Goal: Task Accomplishment & Management: Use online tool/utility

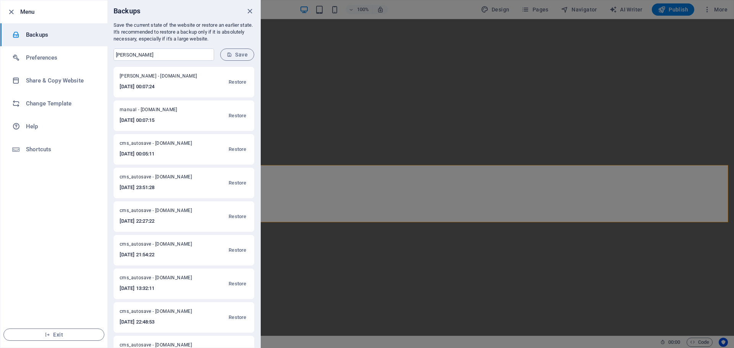
select select "px"
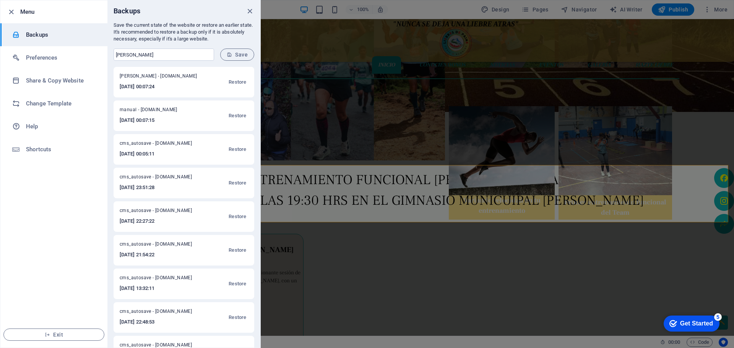
click at [433, 200] on div at bounding box center [367, 174] width 734 height 348
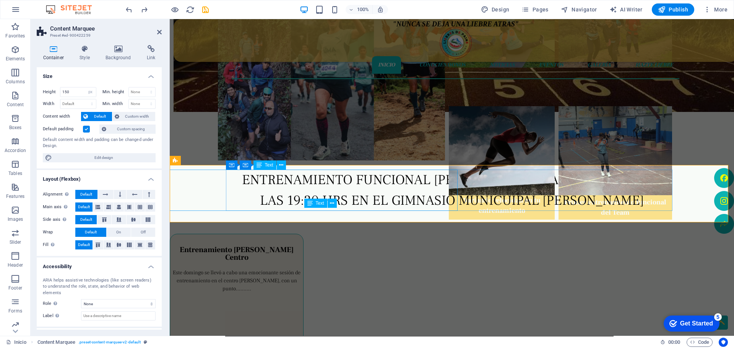
click at [672, 199] on div "ENTRENAMIENTO FUNCIONAL [PERSON_NAME] MARTES Y JUEVES A LAS 19:30 HRS EN EL GIM…" at bounding box center [673, 324] width 3 height 309
click at [432, 199] on div "ENTRENAMIENTO FUNCIONAL [PERSON_NAME] MARTES Y JUEVES A LAS 19:30 HRS EN EL GIM…" at bounding box center [451, 304] width 446 height 268
select select "px"
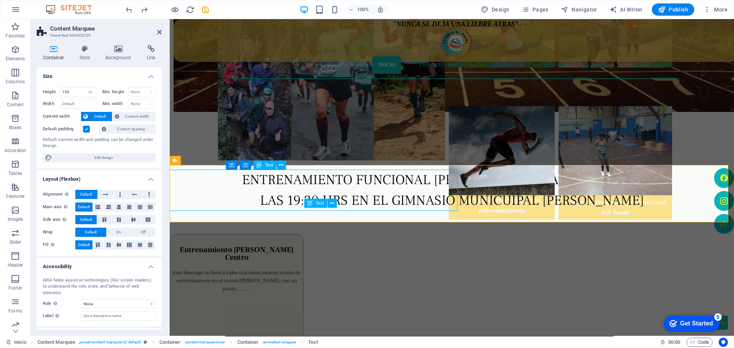
select select "px"
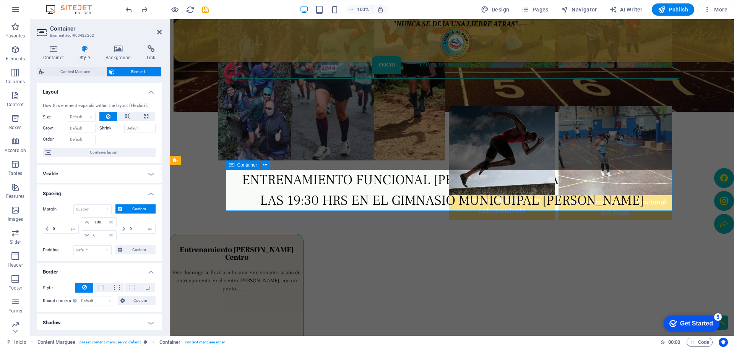
click at [428, 196] on div "ENTRENAMIENTO FUNCIONAL [PERSON_NAME] MARTES Y JUEVES A LAS 19:30 HRS EN EL GIM…" at bounding box center [451, 294] width 446 height 248
click at [376, 184] on div "ENTRENAMIENTO FUNCIONAL [PERSON_NAME] MARTES Y JUEVES A LAS 19:30 HRS EN EL GIM…" at bounding box center [451, 324] width 446 height 309
click at [376, 181] on div "ENTRENAMIENTO FUNCIONAL [PERSON_NAME] MARTES Y JUEVES A LAS 19:30 HRS EN EL GIM…" at bounding box center [451, 324] width 446 height 309
click at [376, 181] on div "ENTRENAMIENTO FUNCIONAL [PERSON_NAME] MARTES Y JUEVES A LAS 19:30 HRS EN EL GIM…" at bounding box center [451, 304] width 446 height 268
click at [376, 181] on div "ENTRENAMIENTO FUNCIONAL [PERSON_NAME] MARTES Y JUEVES A LAS 19:30 HRS EN EL GIM…" at bounding box center [451, 324] width 446 height 309
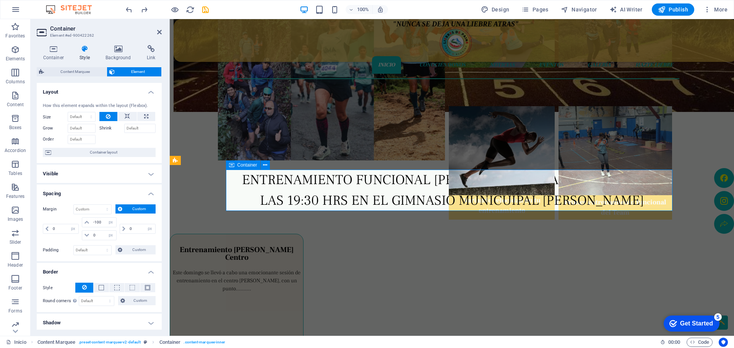
click at [281, 177] on div "ENTRENAMIENTO FUNCIONAL [PERSON_NAME] MARTES Y JUEVES A LAS 19:30 HRS EN EL GIM…" at bounding box center [451, 304] width 446 height 268
click at [272, 180] on div "ENTRENAMIENTO FUNCIONAL [PERSON_NAME] MARTES Y JUEVES A LAS 19:30 HRS EN EL GIM…" at bounding box center [451, 324] width 446 height 309
click at [280, 180] on div "ENTRENAMIENTO FUNCIONAL [PERSON_NAME] MARTES Y JUEVES A LAS 19:30 HRS EN EL GIM…" at bounding box center [451, 283] width 446 height 227
click at [287, 181] on div "ENTRENAMIENTO FUNCIONAL [PERSON_NAME] MARTES Y JUEVES A LAS 19:30 HRS EN EL GIM…" at bounding box center [451, 304] width 446 height 268
click at [617, 182] on div "ENTRENAMIENTO FUNCIONAL [PERSON_NAME] MARTES Y JUEVES A LAS 19:30 HRS EN EL GIM…" at bounding box center [643, 304] width 52 height 268
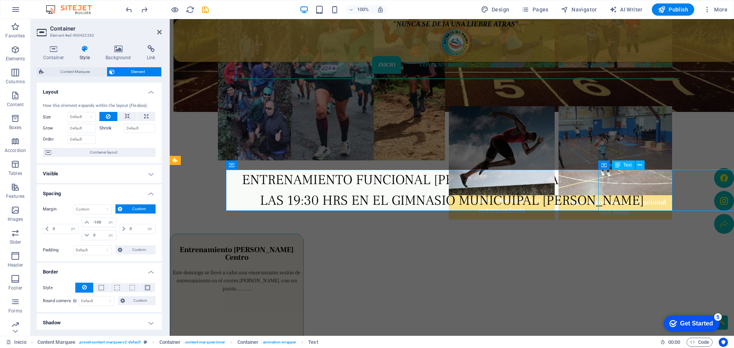
click at [623, 181] on div "ENTRENAMIENTO FUNCIONAL [PERSON_NAME] MARTES Y JUEVES A LAS 19:30 HRS EN EL GIM…" at bounding box center [646, 304] width 47 height 268
click at [670, 180] on div "ENTRENAMIENTO FUNCIONAL [PERSON_NAME] MARTES Y JUEVES A LAS 19:30 HRS EN EL GIM…" at bounding box center [672, 324] width 5 height 309
click at [671, 180] on div "ENTRENAMIENTO FUNCIONAL [PERSON_NAME] MARTES Y JUEVES A LAS 19:30 HRS EN EL GIM…" at bounding box center [672, 324] width 3 height 309
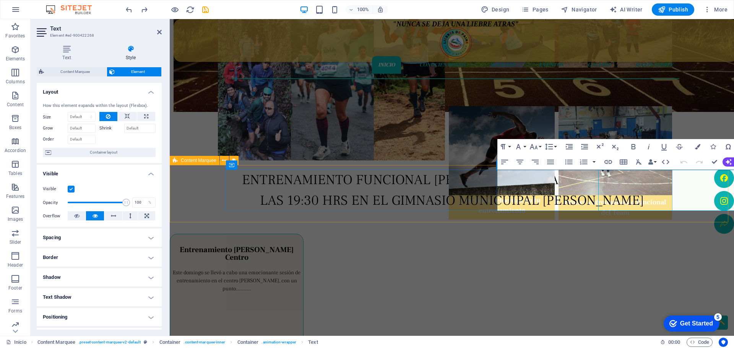
click at [548, 180] on div "ENTRENAMIENTO FUNCIONAL [PERSON_NAME] MARTES Y JUEVES A LAS 19:30 HRS EN EL GIM…" at bounding box center [452, 193] width 564 height 57
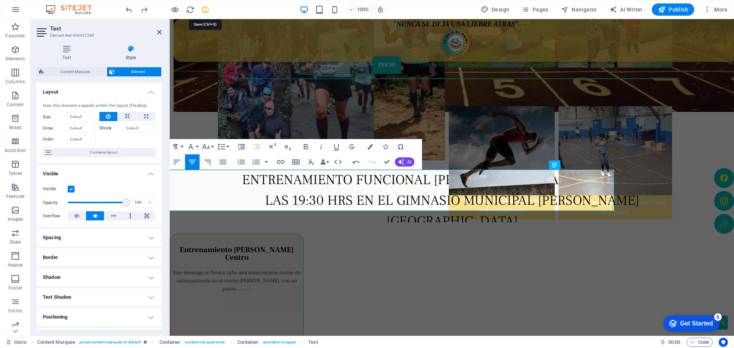
click at [204, 11] on icon "save" at bounding box center [205, 9] width 9 height 9
select select "px"
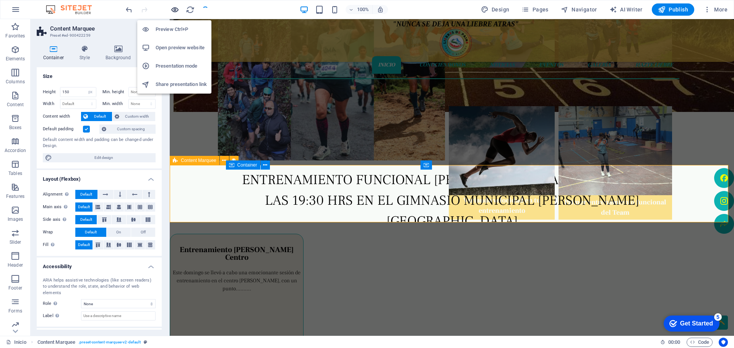
click at [174, 10] on icon "button" at bounding box center [174, 9] width 9 height 9
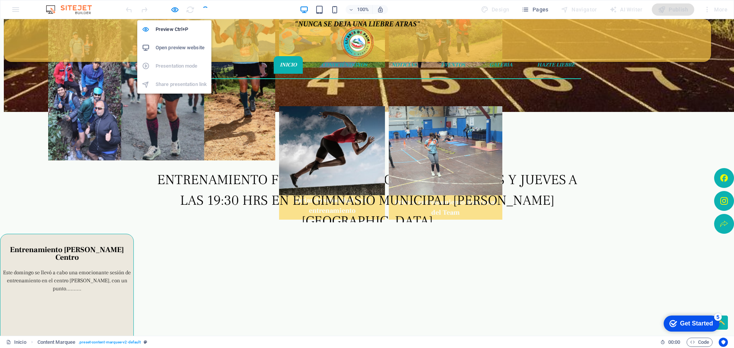
click at [171, 50] on h6 "Open preview website" at bounding box center [181, 47] width 51 height 9
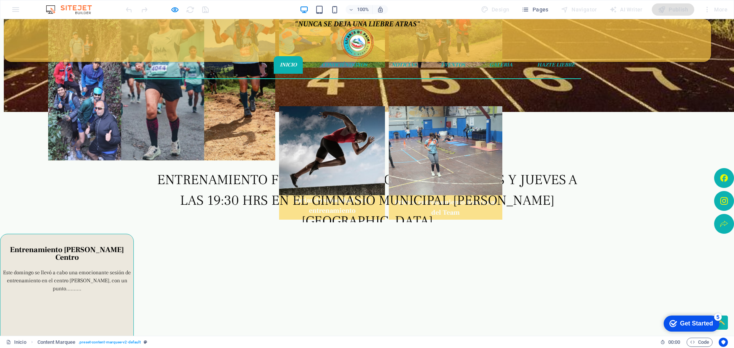
click at [581, 182] on span "ENTRENAMIENTO FUNCIONAL [PERSON_NAME] MARTES Y JUEVES A LAS 19:30 HRS EN EL GIM…" at bounding box center [646, 334] width 131 height 327
click at [585, 183] on span "ENTRENAMIENTO FUNCIONAL [PERSON_NAME] MARTES Y JUEVES A LAS 19:30 HRS EN EL GIM…" at bounding box center [650, 334] width 131 height 327
click at [586, 183] on span "ENTRENAMIENTO FUNCIONAL [PERSON_NAME] MARTES Y JUEVES A LAS 19:30 HRS EN EL GIM…" at bounding box center [651, 334] width 131 height 327
click at [541, 183] on span "ENTRENAMIENTO FUNCIONAL [PERSON_NAME] MARTES Y JUEVES A LAS 19:30 HRS EN EL GIM…" at bounding box center [606, 314] width 131 height 286
click at [586, 183] on span "ENTRENAMIENTO FUNCIONAL [PERSON_NAME] MARTES Y JUEVES A LAS 19:30 HRS EN EL GIM…" at bounding box center [651, 334] width 131 height 327
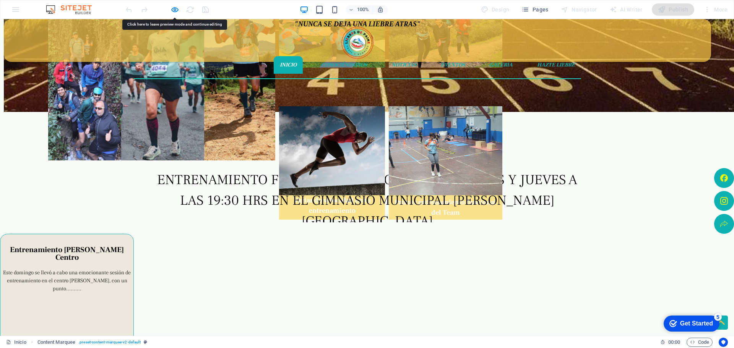
click at [580, 201] on p "ENTRENAMIENTO FUNCIONAL [PERSON_NAME] MARTES Y JUEVES A LAS 19:30 HRS EN EL GIM…" at bounding box center [584, 335] width 9 height 330
click at [587, 196] on span "ENTRENAMIENTO FUNCIONAL [PERSON_NAME] MARTES Y JUEVES A LAS 19:30 HRS EN EL GIM…" at bounding box center [652, 334] width 131 height 327
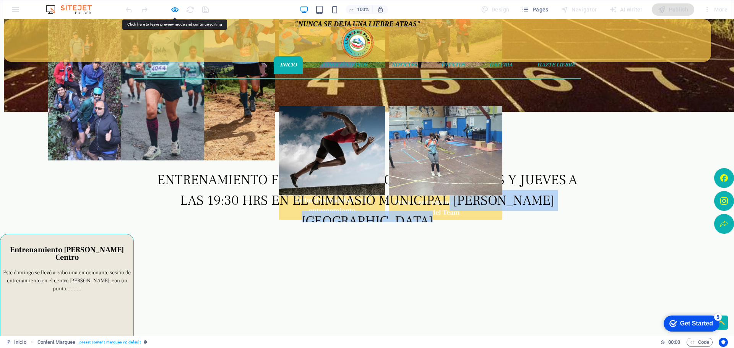
drag, startPoint x: 320, startPoint y: 196, endPoint x: 313, endPoint y: 194, distance: 7.5
click at [534, 196] on p "ENTRENAMIENTO FUNCIONAL [PERSON_NAME] MARTES Y JUEVES A LAS 19:30 HRS EN EL GIM…" at bounding box center [559, 314] width 50 height 289
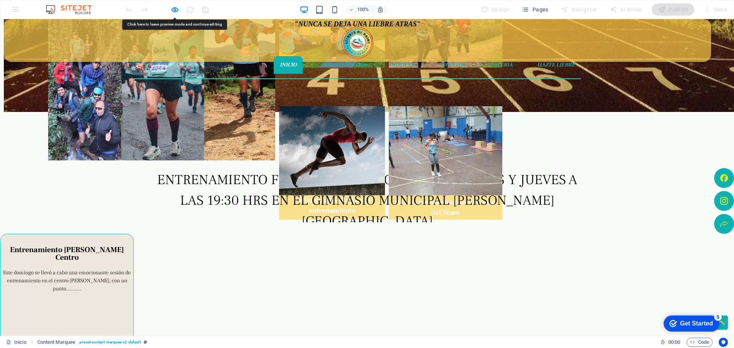
click at [528, 176] on span "ENTRENAMIENTO FUNCIONAL [PERSON_NAME] MARTES Y JUEVES A LAS 19:30 HRS EN EL GIM…" at bounding box center [593, 314] width 131 height 286
click at [582, 176] on span "ENTRENAMIENTO FUNCIONAL [PERSON_NAME] MARTES Y JUEVES A LAS 19:30 HRS EN EL GIM…" at bounding box center [647, 334] width 131 height 327
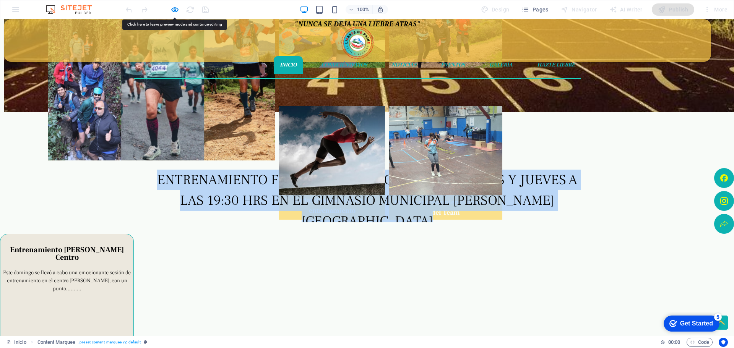
click at [586, 176] on span "ENTRENAMIENTO FUNCIONAL [PERSON_NAME] MARTES Y JUEVES A LAS 19:30 HRS EN EL GIM…" at bounding box center [651, 334] width 131 height 327
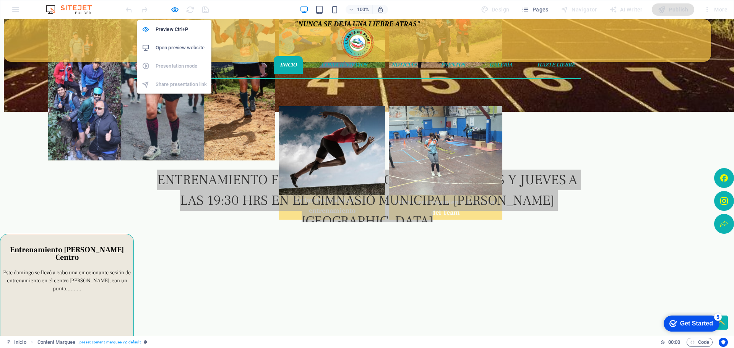
drag, startPoint x: 177, startPoint y: 10, endPoint x: 188, endPoint y: 11, distance: 10.8
click at [179, 10] on icon "button" at bounding box center [174, 9] width 9 height 9
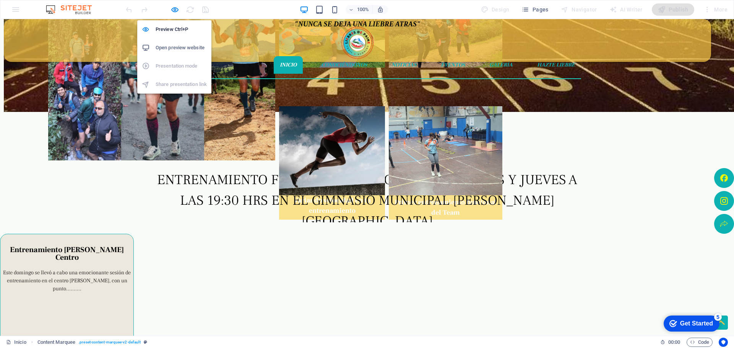
select select "px"
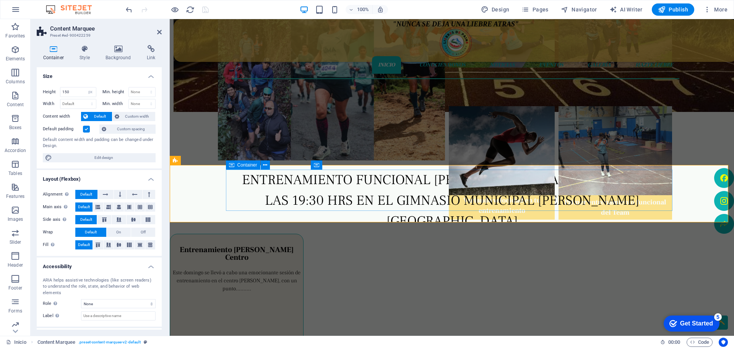
click at [264, 187] on div "ENTRENAMIENTO FUNCIONAL [PERSON_NAME] MARTES Y JUEVES A LAS 19:30 HRS EN EL GIM…" at bounding box center [451, 335] width 446 height 330
select select "px"
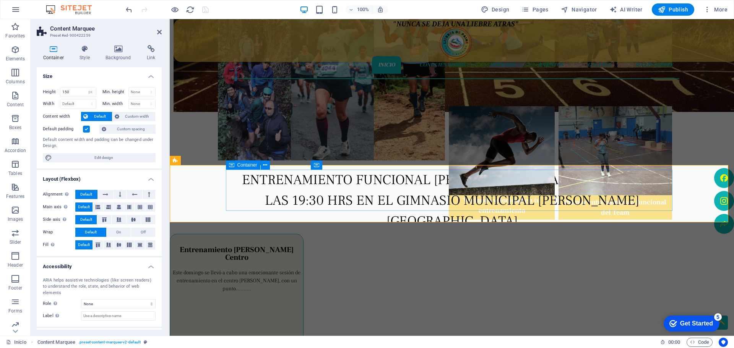
select select "px"
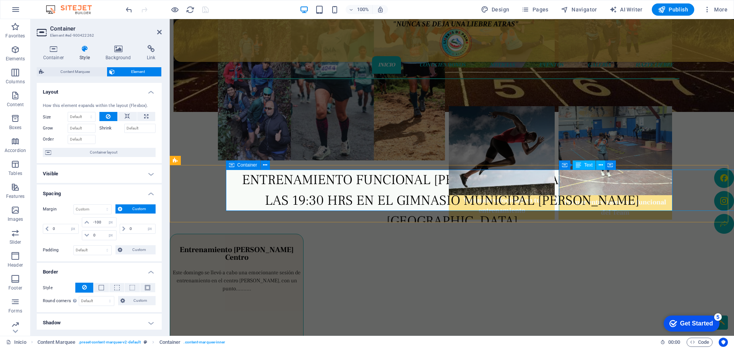
click at [584, 180] on div "ENTRENAMIENTO FUNCIONAL [PERSON_NAME] MARTES Y JUEVES A LAS 19:30 HRS EN EL GIM…" at bounding box center [622, 283] width 77 height 227
click at [665, 180] on div "ENTRENAMIENTO FUNCIONAL [PERSON_NAME] MARTES Y JUEVES A LAS 19:30 HRS EN EL GIM…" at bounding box center [669, 335] width 9 height 330
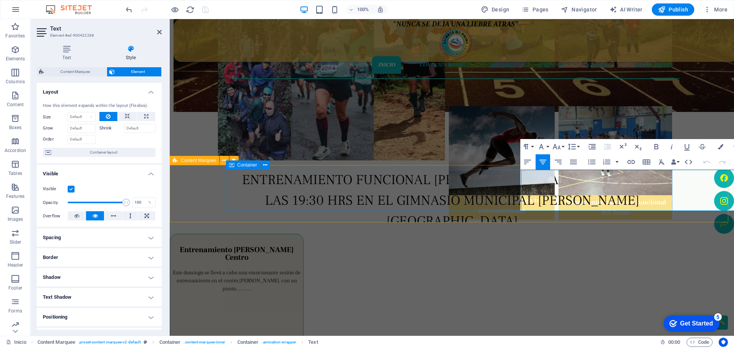
click at [582, 181] on span "ENTRENAMIENTO FUNCIONAL [PERSON_NAME] MARTES Y JUEVES A LAS 19:30 HRS EN EL GIM…" at bounding box center [621, 314] width 78 height 286
click at [580, 181] on span "ENTRENAMIENTO FUNCIONAL [PERSON_NAME] MARTES Y JUEVES A LAS 19:30 HRS EN EL GIM…" at bounding box center [619, 314] width 78 height 286
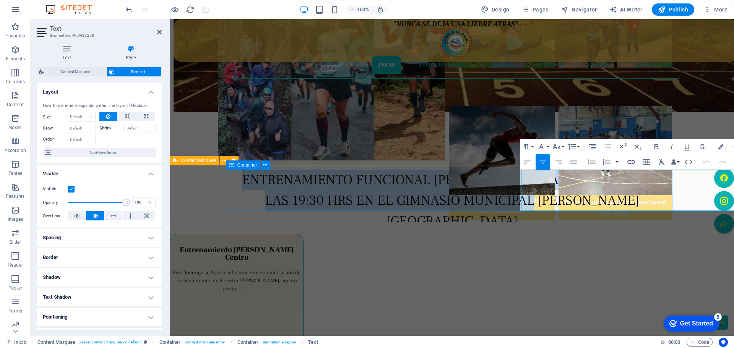
click at [596, 181] on span "ENTRENAMIENTO FUNCIONAL [PERSON_NAME] MARTES Y JUEVES A LAS 19:30 HRS EN EL GIM…" at bounding box center [630, 345] width 68 height 348
click at [591, 181] on span "ENTRENAMIENTO FUNCIONAL [PERSON_NAME] MARTES Y JUEVES A LAS 19:30 HRS EN EL GIM…" at bounding box center [626, 334] width 71 height 327
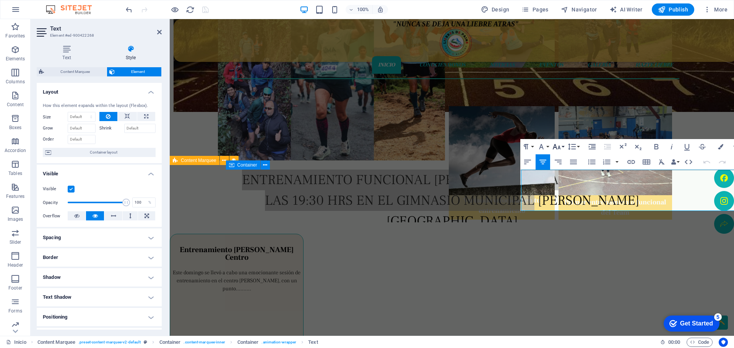
click at [564, 148] on button "Font Size" at bounding box center [558, 146] width 15 height 15
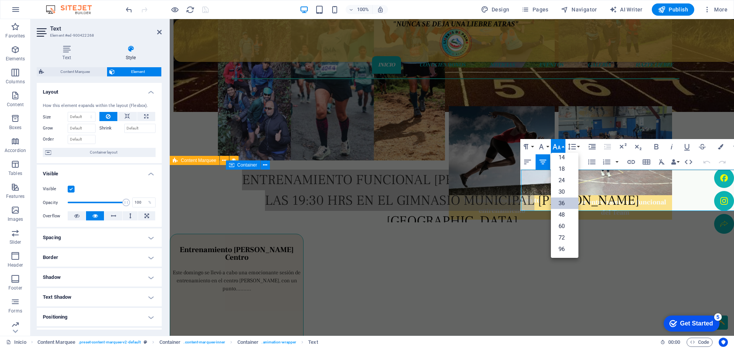
scroll to position [62, 0]
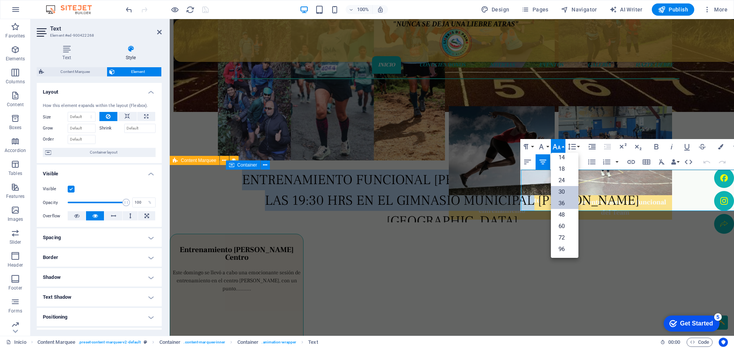
click at [564, 193] on link "30" at bounding box center [565, 191] width 28 height 11
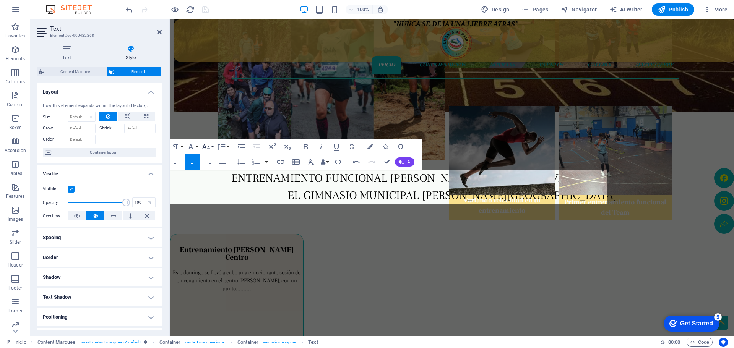
click at [211, 148] on button "Font Size" at bounding box center [207, 146] width 15 height 15
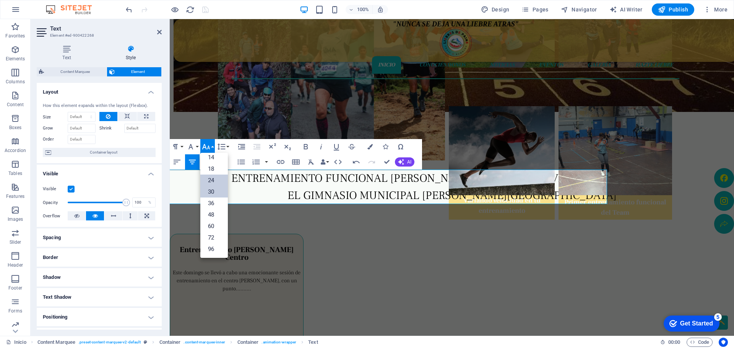
click at [211, 180] on link "24" at bounding box center [214, 180] width 28 height 11
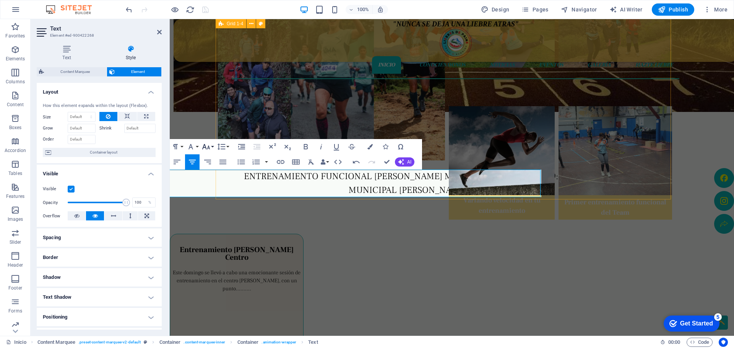
click at [211, 147] on button "Font Size" at bounding box center [207, 146] width 15 height 15
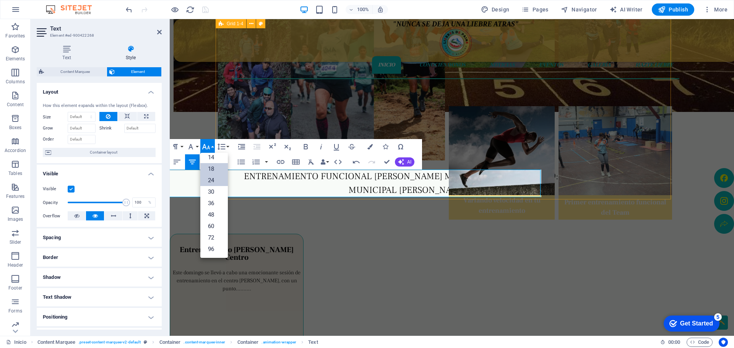
click at [214, 168] on link "18" at bounding box center [214, 168] width 28 height 11
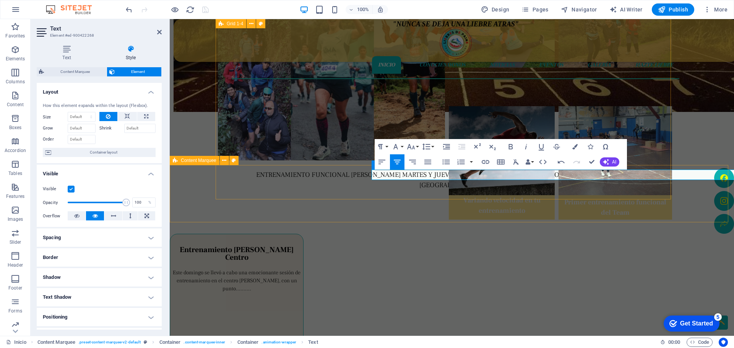
click at [222, 191] on div "ENTRENAMIENTO FUNCIONAL [PERSON_NAME] MARTES Y JUEVES A LAS 19:30 HRS EN EL GIM…" at bounding box center [452, 193] width 564 height 57
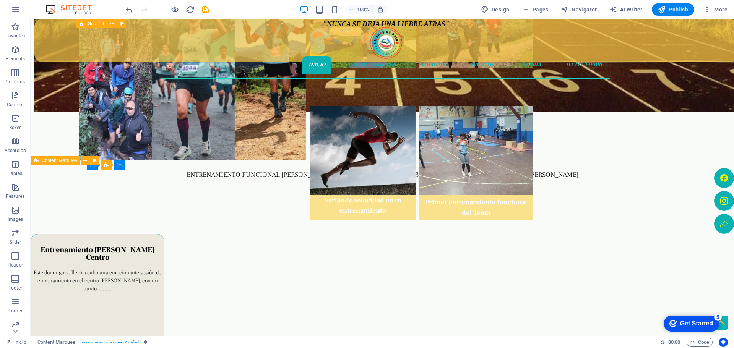
click at [222, 191] on div "ENTRENAMIENTO FUNCIONAL [PERSON_NAME] MARTES Y JUEVES A LAS 19:30 HRS EN EL GIM…" at bounding box center [382, 193] width 703 height 57
select select "px"
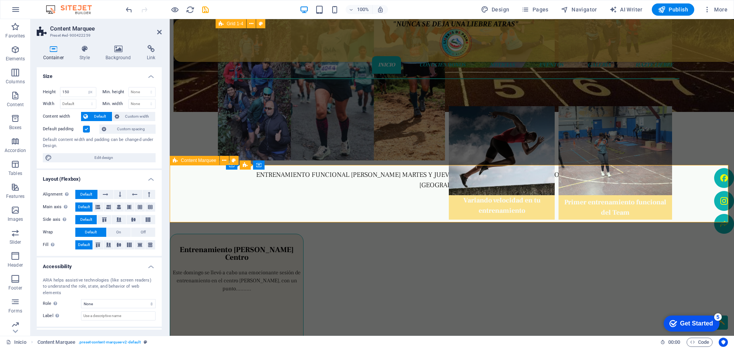
click at [222, 191] on div "ENTRENAMIENTO FUNCIONAL [PERSON_NAME] MARTES Y JUEVES A LAS 19:30 HRS EN EL GIM…" at bounding box center [452, 193] width 564 height 57
click at [228, 190] on div "ENTRENAMIENTO FUNCIONAL [PERSON_NAME] MARTES Y JUEVES A LAS 19:30 HRS EN EL GIM…" at bounding box center [452, 193] width 564 height 57
click at [231, 186] on div "ENTRENAMIENTO FUNCIONAL [PERSON_NAME] MARTES Y JUEVES A LAS 19:30 HRS EN EL GIM…" at bounding box center [452, 193] width 564 height 57
click at [232, 181] on div "ENTRENAMIENTO FUNCIONAL [PERSON_NAME] MARTES Y JUEVES A LAS 19:30 HRS EN EL GIM…" at bounding box center [452, 193] width 564 height 57
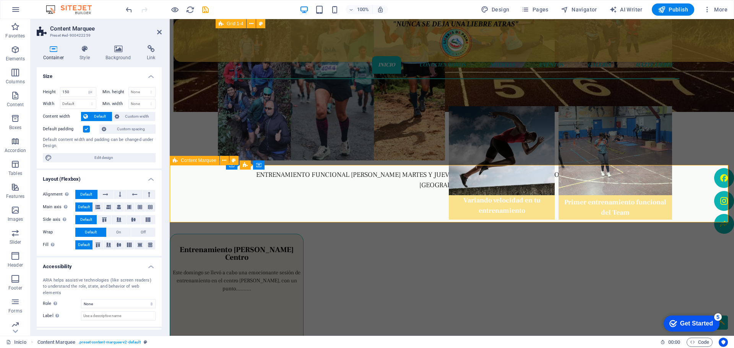
click at [232, 181] on div "ENTRENAMIENTO FUNCIONAL [PERSON_NAME] MARTES Y JUEVES A LAS 19:30 HRS EN EL GIM…" at bounding box center [452, 193] width 564 height 57
click at [270, 196] on div "ENTRENAMIENTO FUNCIONAL [PERSON_NAME] MARTES Y JUEVES A LAS 19:30 HRS EN EL GIM…" at bounding box center [452, 193] width 564 height 57
click at [249, 183] on div "ENTRENAMIENTO FUNCIONAL [PERSON_NAME] MARTES Y JUEVES A LAS 19:30 HRS EN EL GIM…" at bounding box center [452, 193] width 564 height 57
click at [317, 181] on div "ENTRENAMIENTO FUNCIONAL [PERSON_NAME] MARTES Y JUEVES A LAS 19:30 HRS EN EL GIM…" at bounding box center [452, 193] width 564 height 57
click at [317, 180] on div "ENTRENAMIENTO FUNCIONAL [PERSON_NAME] MARTES Y JUEVES A LAS 19:30 HRS EN EL GIM…" at bounding box center [452, 193] width 564 height 57
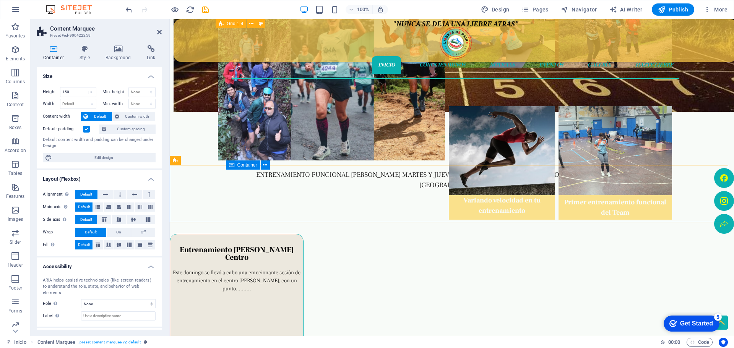
click at [320, 175] on div "ENTRENAMIENTO FUNCIONAL [PERSON_NAME] MARTES Y JUEVES A LAS 19:30 HRS EN EL GIM…" at bounding box center [451, 252] width 446 height 165
select select "px"
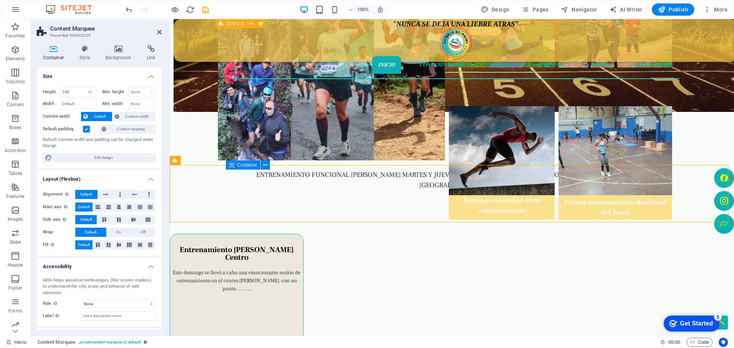
select select "px"
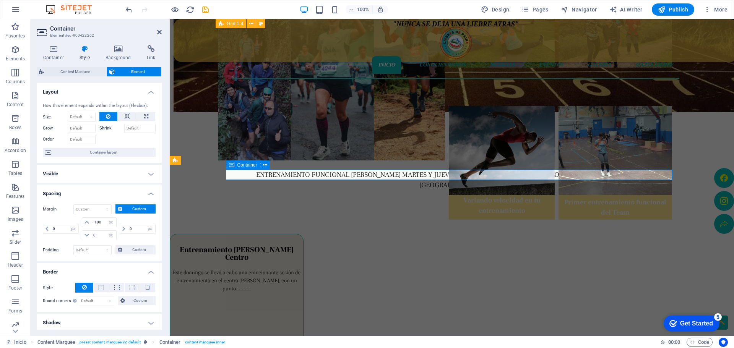
click at [319, 177] on div "ENTRENAMIENTO FUNCIONAL [PERSON_NAME] MARTES Y JUEVES A LAS 19:30 HRS EN EL GIM…" at bounding box center [451, 252] width 446 height 165
click at [319, 177] on div "ENTRENAMIENTO FUNCIONAL [PERSON_NAME] MARTES Y JUEVES A LAS 19:30 HRS EN EL GIM…" at bounding box center [451, 221] width 446 height 103
click at [319, 177] on div "ENTRENAMIENTO FUNCIONAL [PERSON_NAME] MARTES Y JUEVES A LAS 19:30 HRS EN EL GIM…" at bounding box center [451, 252] width 446 height 165
click at [203, 12] on icon "save" at bounding box center [205, 9] width 9 height 9
select select "px"
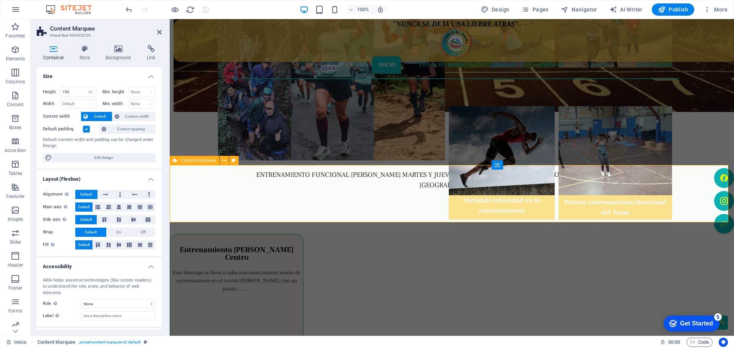
click at [203, 212] on div "ENTRENAMIENTO FUNCIONAL [PERSON_NAME] MARTES Y JUEVES A LAS 19:30 HRS EN EL GIM…" at bounding box center [452, 193] width 564 height 57
click at [203, 211] on div "ENTRENAMIENTO FUNCIONAL [PERSON_NAME] MARTES Y JUEVES A LAS 19:30 HRS EN EL GIM…" at bounding box center [452, 193] width 564 height 57
drag, startPoint x: 78, startPoint y: 93, endPoint x: 53, endPoint y: 86, distance: 26.6
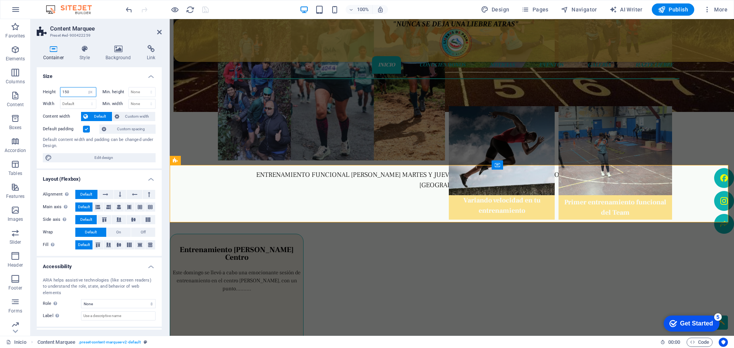
click at [53, 86] on div "Height 150 Default px rem % vh vw Min. height None px rem % vh vw Width Default…" at bounding box center [99, 124] width 125 height 87
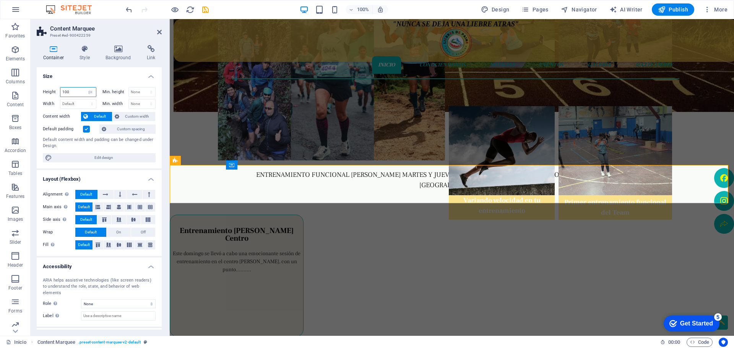
drag, startPoint x: 71, startPoint y: 89, endPoint x: 50, endPoint y: 79, distance: 23.2
click at [51, 84] on div "Height 100 Default px rem % vh vw Min. height None px rem % vh vw Width Default…" at bounding box center [99, 124] width 125 height 87
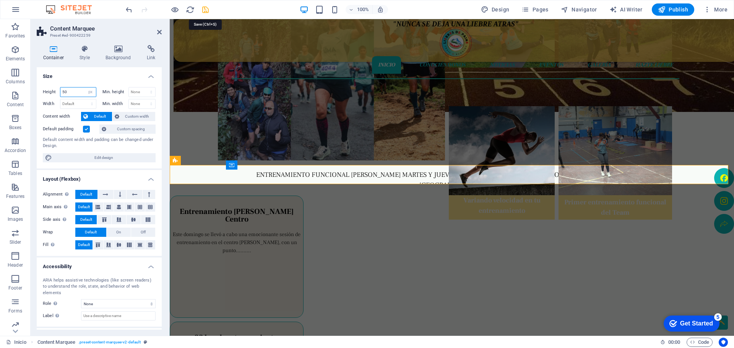
type input "50"
click at [207, 11] on icon "save" at bounding box center [205, 9] width 9 height 9
select select "px"
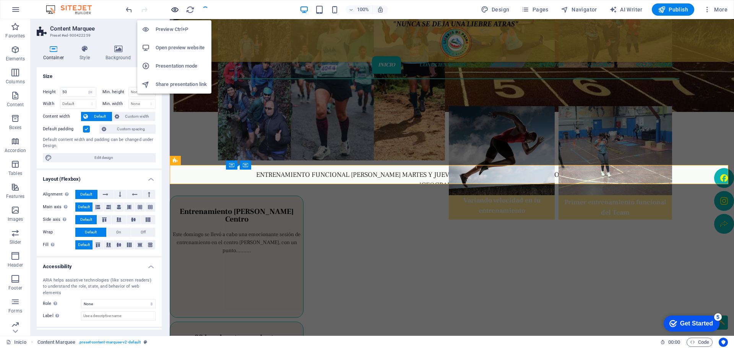
click at [173, 10] on icon "button" at bounding box center [174, 9] width 9 height 9
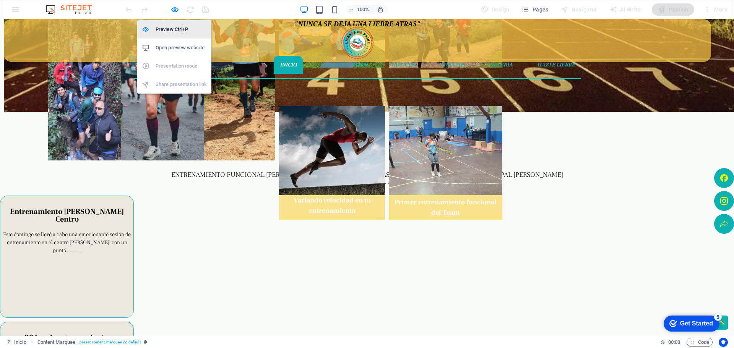
drag, startPoint x: 175, startPoint y: 10, endPoint x: 174, endPoint y: 23, distance: 13.1
click at [176, 11] on icon "button" at bounding box center [174, 9] width 9 height 9
select select "px"
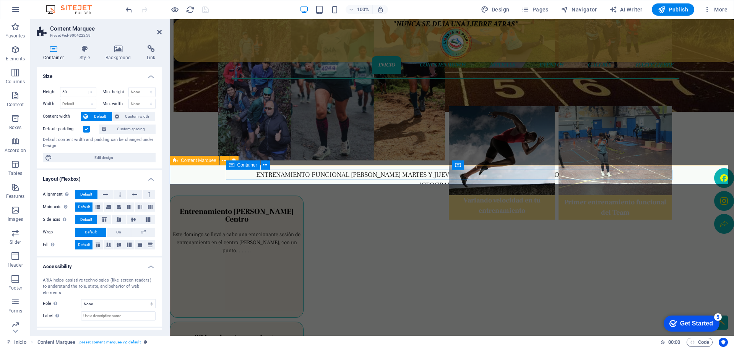
click at [348, 176] on div "ENTRENAMIENTO FUNCIONAL [PERSON_NAME] MARTES Y JUEVES A LAS 19:30 HRS EN EL GIM…" at bounding box center [451, 252] width 446 height 165
click at [661, 176] on div "ENTRENAMIENTO FUNCIONAL [PERSON_NAME] MARTES Y JUEVES A LAS 19:30 HRS EN EL GIM…" at bounding box center [668, 252] width 14 height 165
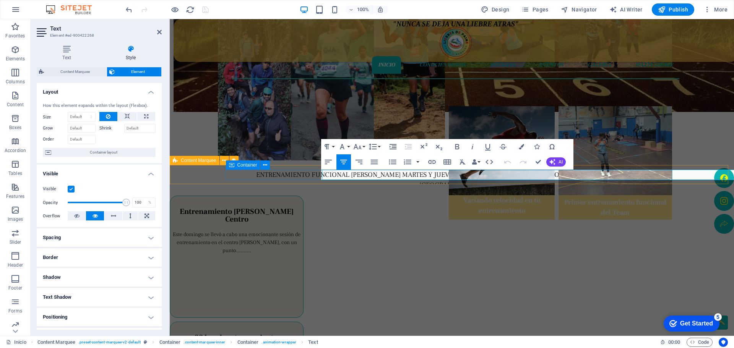
click at [248, 165] on span "Container" at bounding box center [247, 165] width 20 height 5
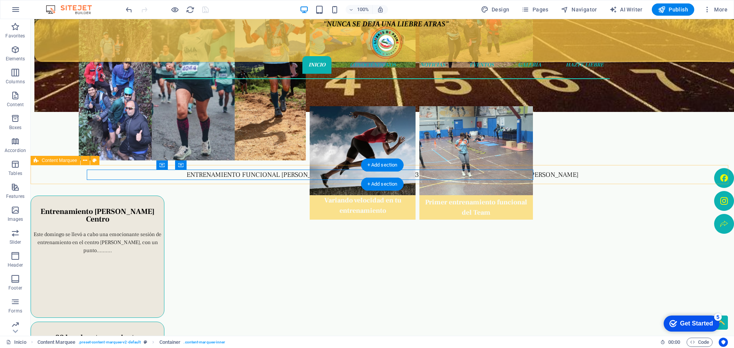
click at [248, 165] on div "ENTRENAMIENTO FUNCIONAL [PERSON_NAME] MARTES Y JUEVES A LAS 19:30 HRS EN EL GIM…" at bounding box center [382, 174] width 703 height 19
select select "px"
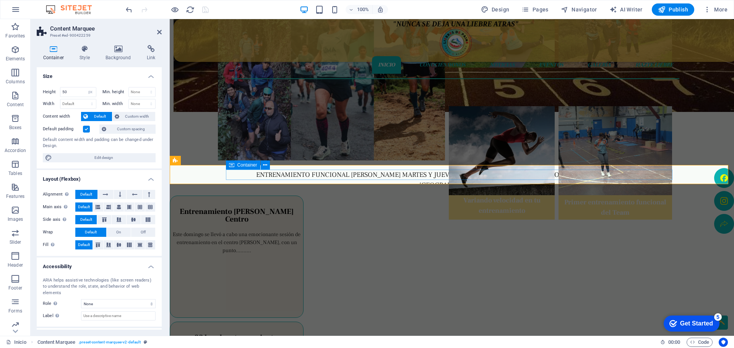
click at [248, 165] on span "Container" at bounding box center [247, 165] width 20 height 5
click at [118, 55] on h4 "Background" at bounding box center [119, 53] width 41 height 16
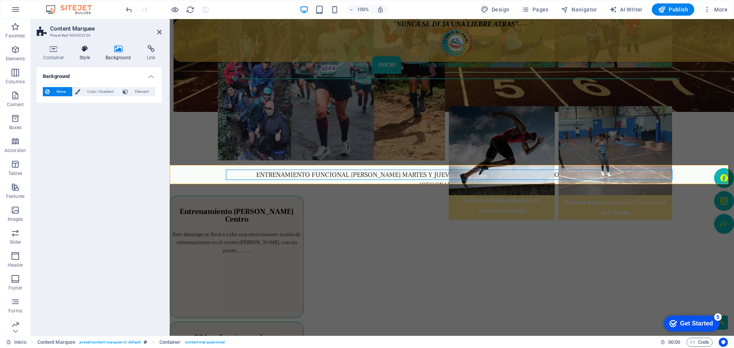
click at [82, 60] on h4 "Style" at bounding box center [86, 53] width 26 height 16
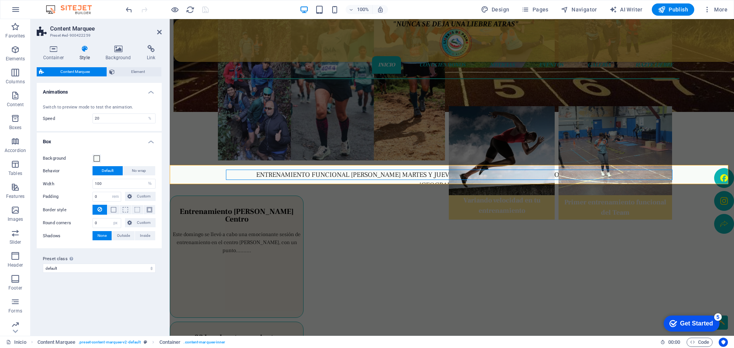
click at [70, 74] on span "Content Marquee" at bounding box center [75, 71] width 58 height 9
click at [97, 159] on span at bounding box center [97, 159] width 6 height 6
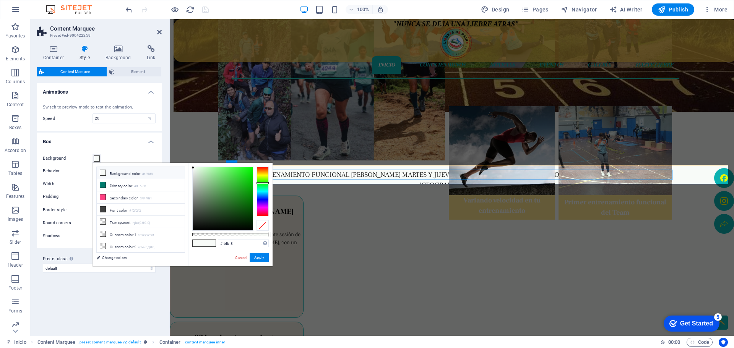
click at [263, 175] on div at bounding box center [262, 192] width 12 height 50
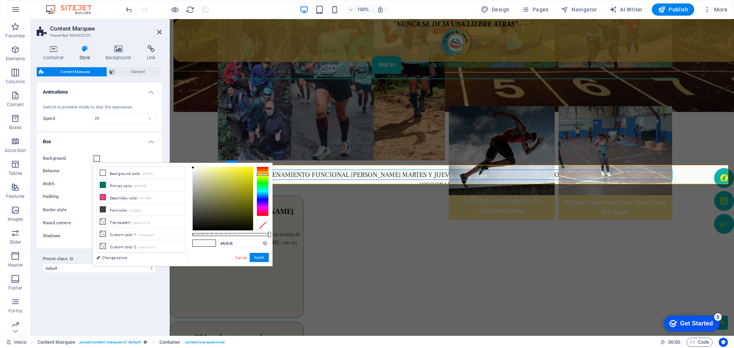
type input "#f9f402"
click at [252, 168] on div at bounding box center [223, 198] width 60 height 63
click at [256, 254] on button "Apply" at bounding box center [258, 257] width 19 height 9
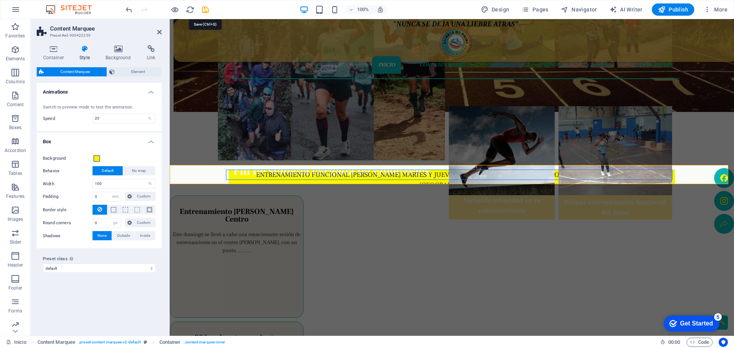
drag, startPoint x: 206, startPoint y: 9, endPoint x: 202, endPoint y: 10, distance: 3.9
click at [206, 9] on icon "save" at bounding box center [205, 9] width 9 height 9
select select "%"
select select "rem"
select select "px"
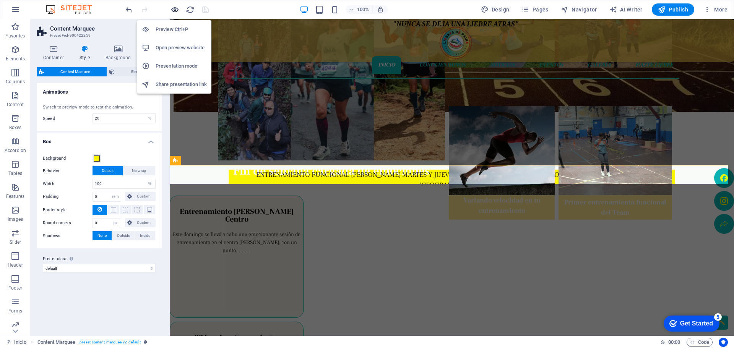
click at [174, 9] on icon "button" at bounding box center [174, 9] width 9 height 9
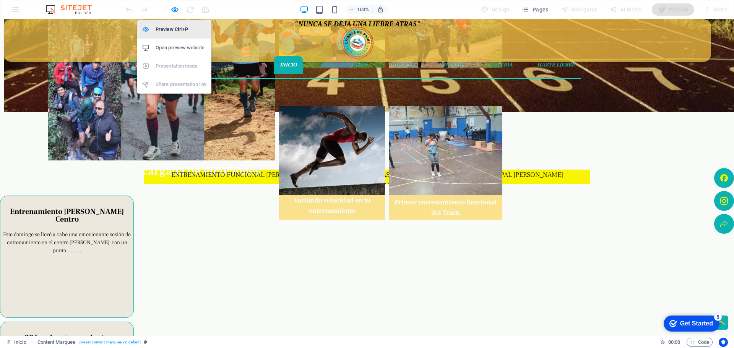
click at [176, 28] on h6 "Preview Ctrl+P" at bounding box center [181, 29] width 51 height 9
select select "%"
select select "rem"
select select "px"
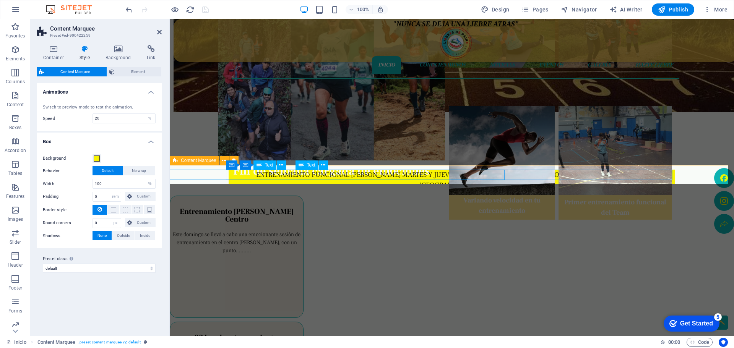
click at [604, 173] on div "ENTRENAMIENTO FUNCIONAL [PERSON_NAME] MARTES Y JUEVES A LAS 19:30 HRS EN EL GIM…" at bounding box center [635, 216] width 62 height 93
click at [607, 173] on div "ENTRENAMIENTO FUNCIONAL [PERSON_NAME] MARTES Y JUEVES A LAS 19:30 HRS EN EL GIM…" at bounding box center [637, 216] width 60 height 93
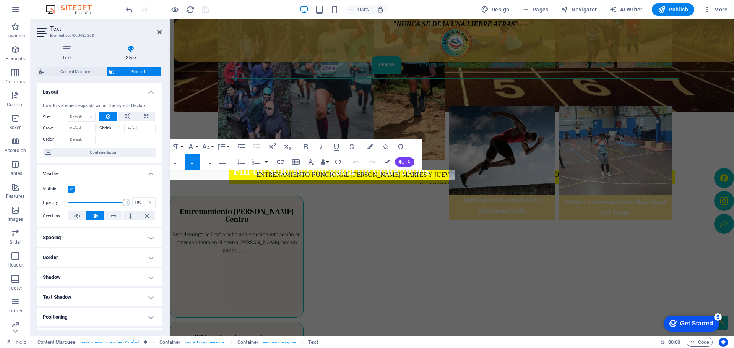
click at [201, 175] on div "ENTRENAMIENTO FUNCIONAL [PERSON_NAME] MARTES Y JUEVES A LAS 19:30 HRS EN EL GIM…" at bounding box center [452, 174] width 564 height 19
select select "%"
select select "rem"
select select "px"
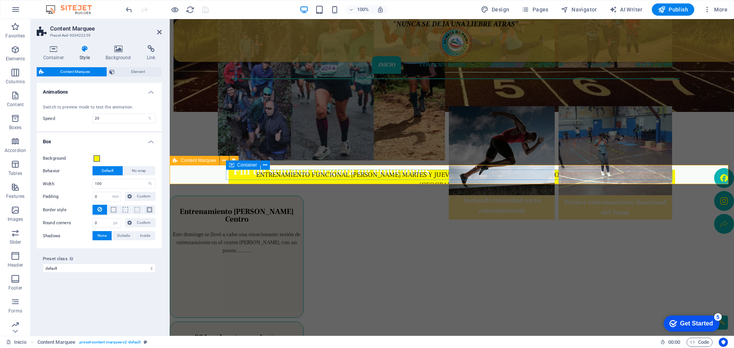
click at [315, 179] on div "ENTRENAMIENTO FUNCIONAL [PERSON_NAME] MARTES Y JUEVES A LAS 19:30 HRS EN EL GIM…" at bounding box center [451, 221] width 446 height 103
click at [315, 179] on div "ENTRENAMIENTO FUNCIONAL [PERSON_NAME] MARTES Y JUEVES A LAS 19:30 HRS EN EL GIM…" at bounding box center [451, 252] width 446 height 165
select select "px"
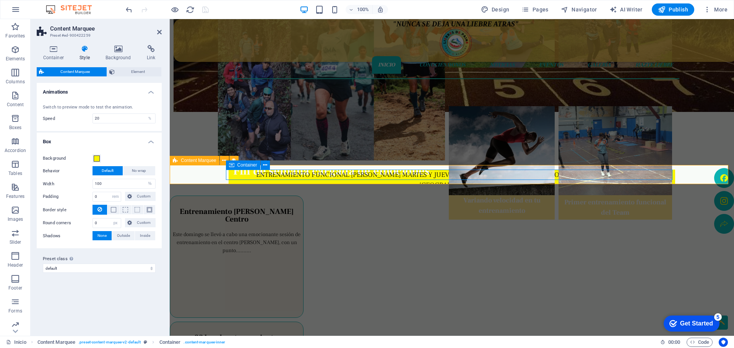
select select "px"
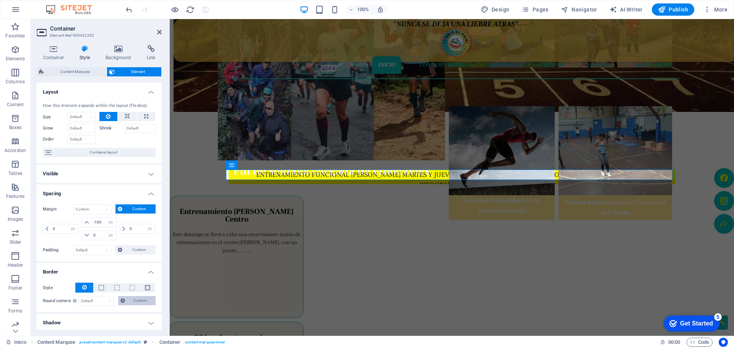
click at [138, 300] on span "Custom" at bounding box center [140, 300] width 26 height 9
click at [71, 326] on input "number" at bounding box center [74, 326] width 45 height 9
type input "20"
type input "0"
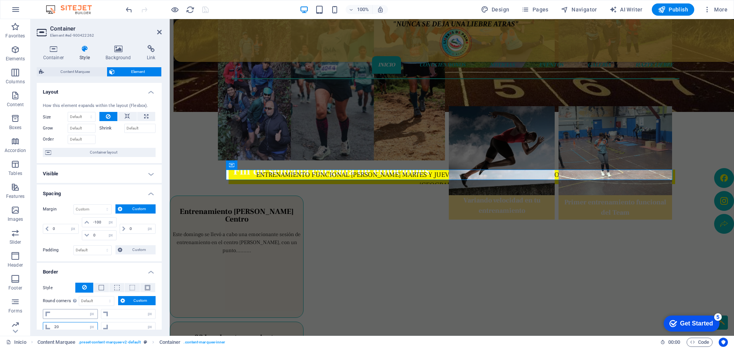
type input "0"
type input "20"
drag, startPoint x: 57, startPoint y: 314, endPoint x: 49, endPoint y: 312, distance: 8.2
click at [49, 312] on div "0 px rem % vh vw" at bounding box center [70, 314] width 55 height 10
type input "20"
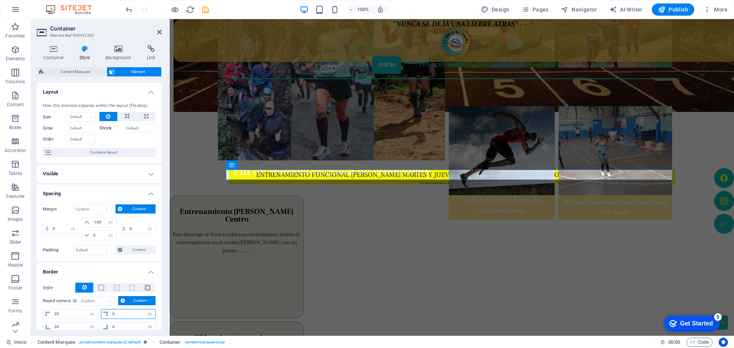
drag, startPoint x: 115, startPoint y: 316, endPoint x: 107, endPoint y: 315, distance: 7.3
click at [107, 315] on div "0 px rem % vh vw" at bounding box center [128, 314] width 55 height 10
type input "20"
drag, startPoint x: 126, startPoint y: 323, endPoint x: 109, endPoint y: 322, distance: 16.8
click at [109, 322] on div "0 px rem % vh vw" at bounding box center [128, 327] width 55 height 10
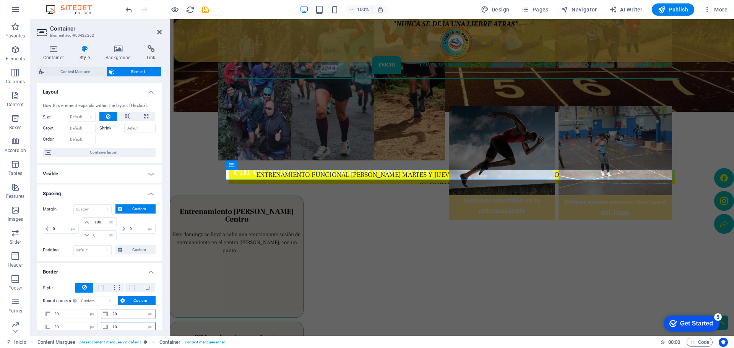
type input "10"
drag, startPoint x: 119, startPoint y: 314, endPoint x: 107, endPoint y: 309, distance: 13.4
click at [107, 309] on div "20 px rem % vh vw" at bounding box center [128, 314] width 55 height 10
type input "10"
drag, startPoint x: 64, startPoint y: 315, endPoint x: 47, endPoint y: 309, distance: 18.1
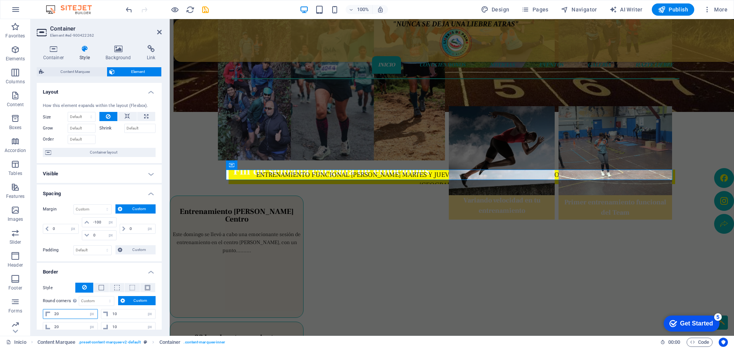
click at [47, 309] on div "20 px rem % vh vw" at bounding box center [70, 314] width 55 height 10
type input "10"
drag, startPoint x: 61, startPoint y: 321, endPoint x: 60, endPoint y: 332, distance: 11.5
click at [59, 331] on div "Container Style Background Link Size Height Default px rem % vh vw Min. height …" at bounding box center [99, 187] width 137 height 297
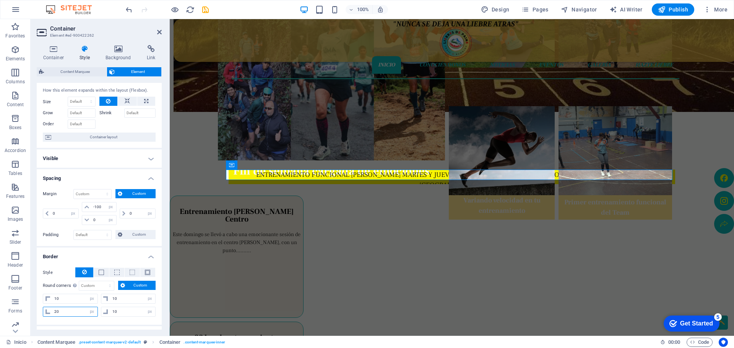
scroll to position [31, 0]
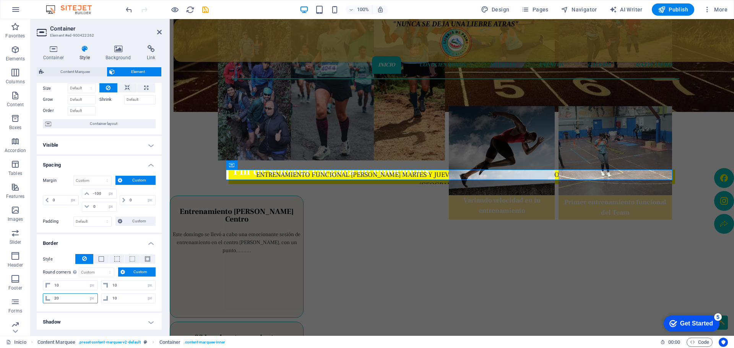
drag, startPoint x: 60, startPoint y: 326, endPoint x: 53, endPoint y: 324, distance: 6.9
click at [53, 324] on ul "Layout How this element expands within the layout (Flexbox). Size Default auto …" at bounding box center [99, 252] width 125 height 397
type input "10"
select select "px"
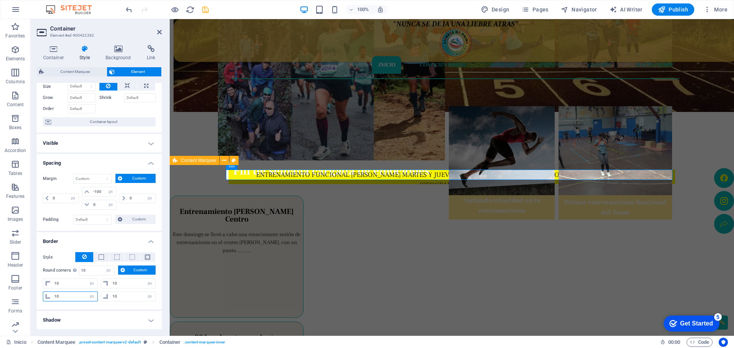
type input "10"
click at [203, 7] on icon "save" at bounding box center [205, 9] width 9 height 9
select select "%"
select select "rem"
select select "px"
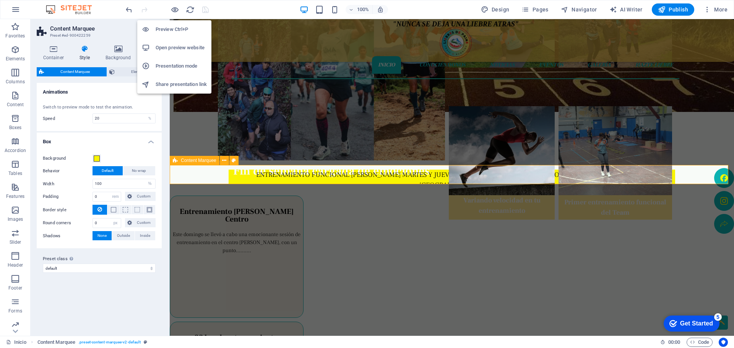
click at [170, 32] on h6 "Preview Ctrl+P" at bounding box center [181, 29] width 51 height 9
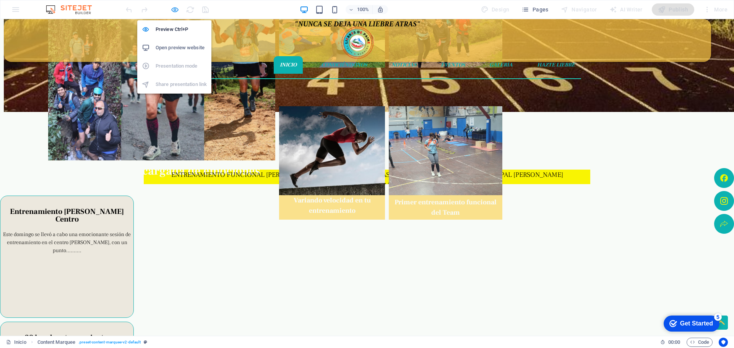
click at [177, 11] on icon "button" at bounding box center [174, 9] width 9 height 9
select select "%"
select select "rem"
select select "px"
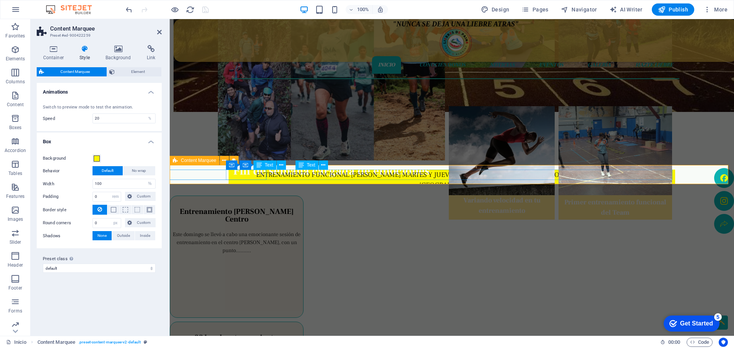
click at [674, 176] on div "ENTRENAMIENTO FUNCIONAL [PERSON_NAME] MARTES Y JUEVES A LAS 19:30 HRS EN EL GIM…" at bounding box center [674, 252] width 1 height 165
click at [289, 174] on div "ENTRENAMIENTO FUNCIONAL [PERSON_NAME] MARTES Y JUEVES A LAS 19:30 HRS EN EL GIM…" at bounding box center [451, 252] width 446 height 165
click at [430, 174] on div "ENTRENAMIENTO FUNCIONAL [PERSON_NAME] MARTES Y JUEVES A LAS 19:30 HRS EN EL GIM…" at bounding box center [451, 252] width 446 height 165
select select "px"
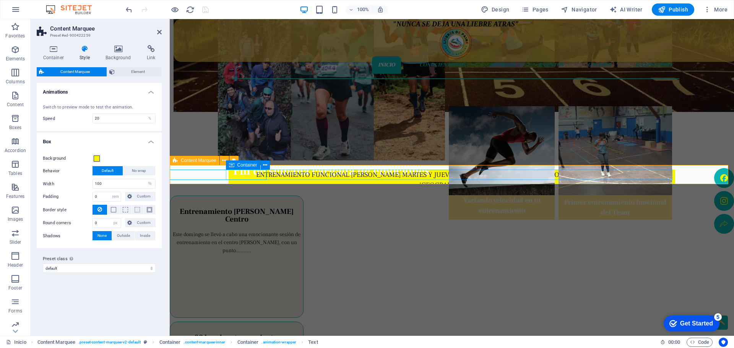
select select "px"
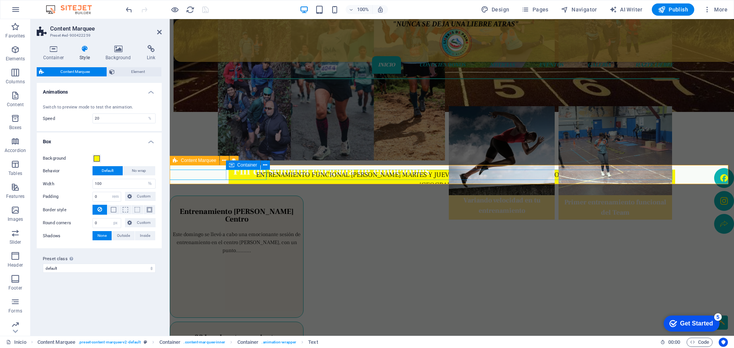
select select "px"
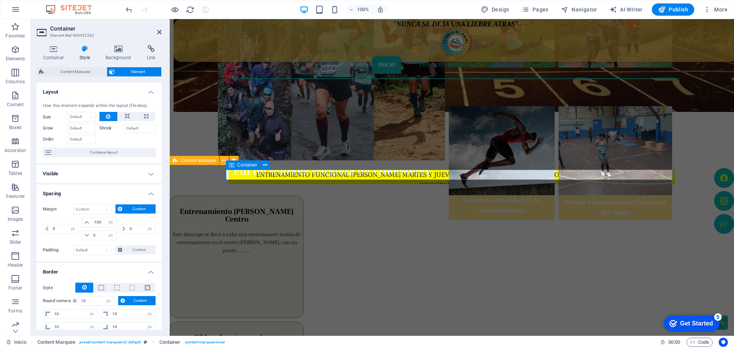
click at [292, 174] on div "ENTRENAMIENTO FUNCIONAL [PERSON_NAME] MARTES Y JUEVES A LAS 19:30 HRS EN EL GIM…" at bounding box center [451, 226] width 446 height 113
click at [292, 174] on div "ENTRENAMIENTO FUNCIONAL [PERSON_NAME] MARTES Y JUEVES A LAS 19:30 HRS EN EL GIM…" at bounding box center [451, 252] width 446 height 165
click at [673, 178] on div "ENTRENAMIENTO FUNCIONAL [PERSON_NAME] MARTES Y JUEVES A LAS 19:30 HRS EN EL GIM…" at bounding box center [674, 252] width 2 height 165
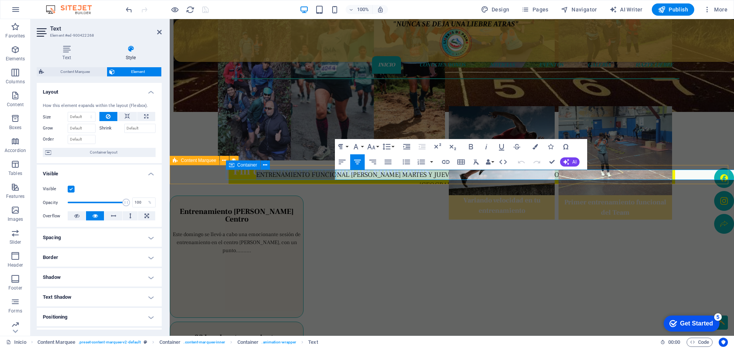
click at [619, 178] on p "ENTRENAMIENTO FUNCIONAL [PERSON_NAME] MARTES Y JUEVES A LAS 19:30 HRS EN EL GIM…" at bounding box center [644, 226] width 50 height 113
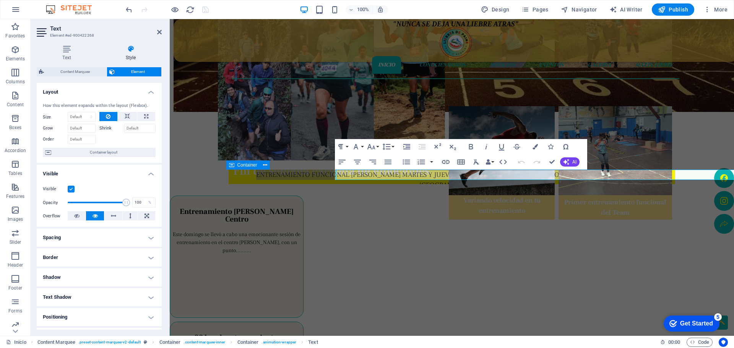
click at [148, 256] on h4 "Border" at bounding box center [99, 257] width 125 height 18
click at [132, 287] on span "Custom" at bounding box center [140, 286] width 28 height 9
click at [58, 298] on input "number" at bounding box center [74, 299] width 45 height 9
type input "10"
type input "0"
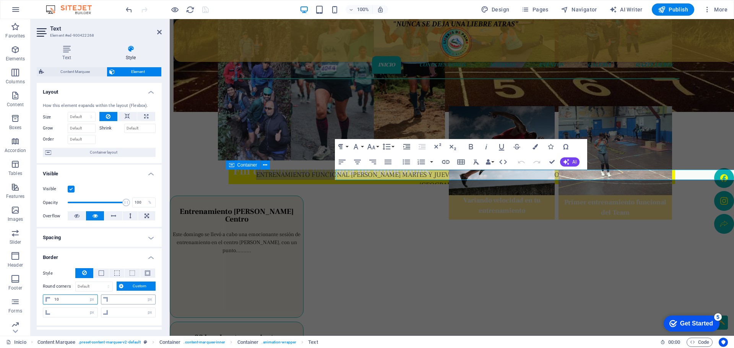
type input "0"
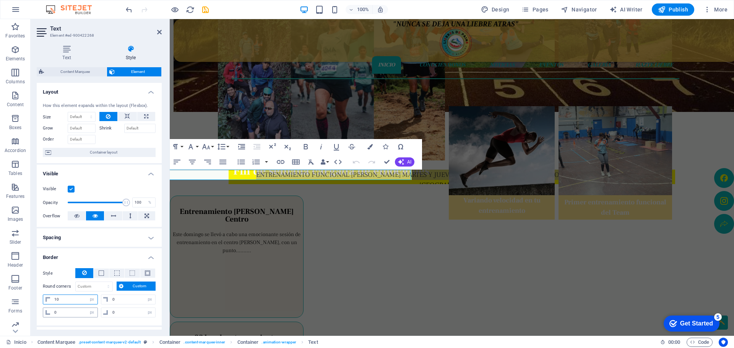
type input "10"
drag, startPoint x: 69, startPoint y: 310, endPoint x: 32, endPoint y: 298, distance: 38.9
click at [32, 298] on div "Text Style Text Add, edit, and format text directly on the website. Default col…" at bounding box center [99, 187] width 137 height 297
type input "10"
drag, startPoint x: 114, startPoint y: 298, endPoint x: 106, endPoint y: 296, distance: 8.2
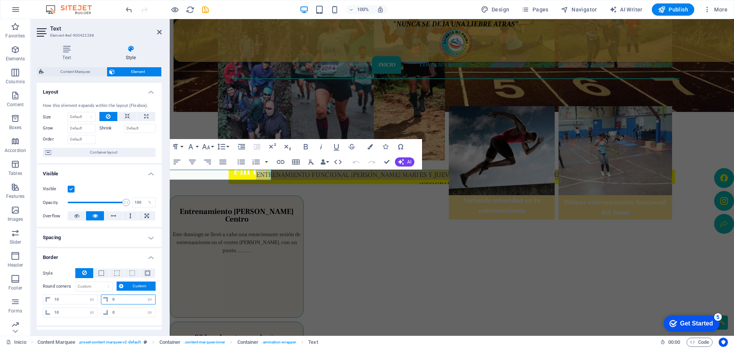
click at [106, 296] on div "0 px rem % vh vw" at bounding box center [128, 300] width 55 height 10
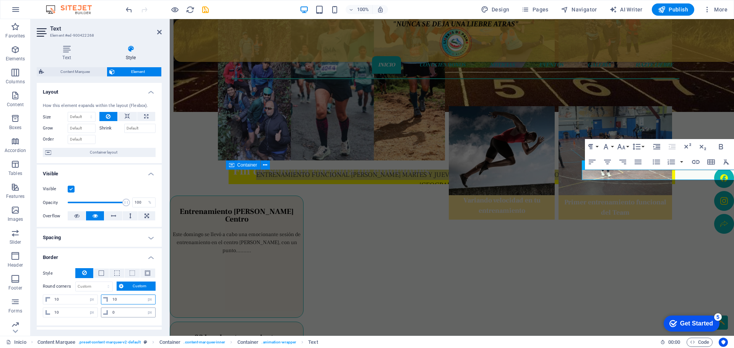
type input "10"
click at [103, 308] on div "0 px rem % vh vw" at bounding box center [128, 313] width 55 height 10
type input "10"
select select "px"
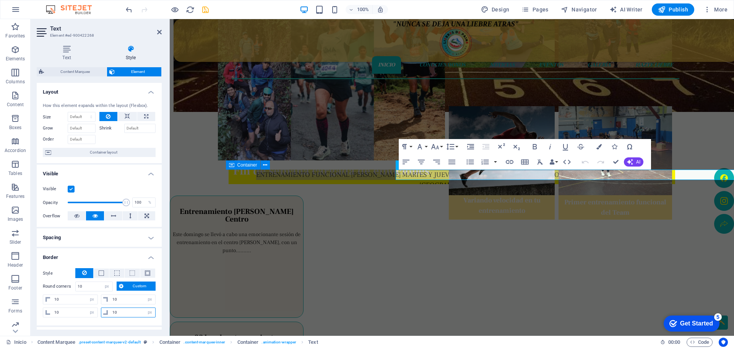
type input "10"
click at [204, 11] on icon "save" at bounding box center [205, 9] width 9 height 9
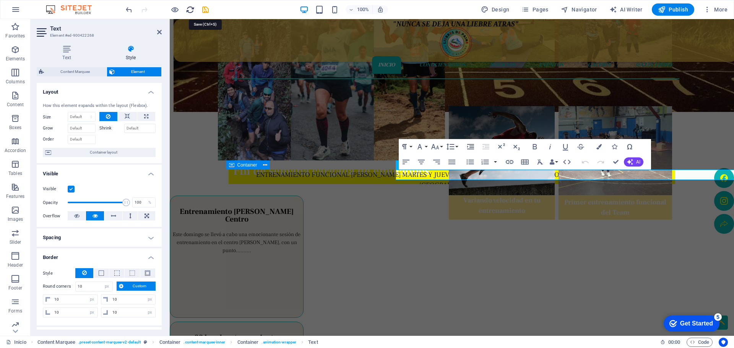
select select "%"
select select "rem"
select select "px"
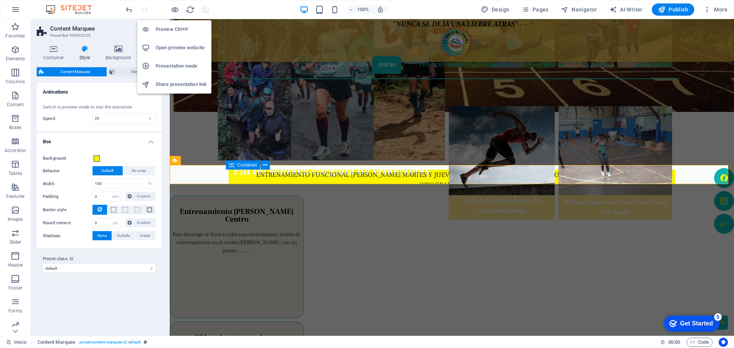
click at [172, 31] on h6 "Preview Ctrl+P" at bounding box center [181, 29] width 51 height 9
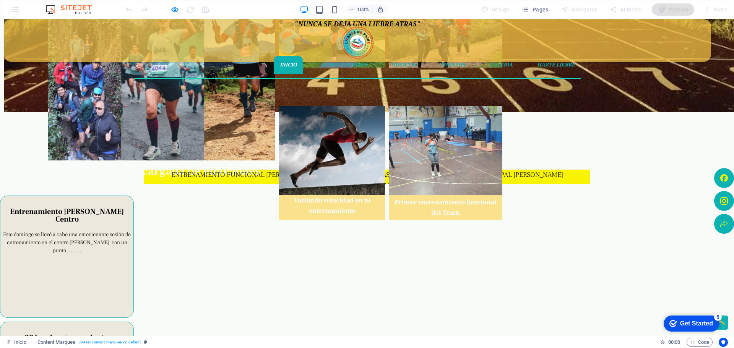
click at [191, 180] on div "ENTRENAMIENTO FUNCIONAL [PERSON_NAME] MARTES Y JUEVES A LAS 19:30 HRS EN EL GIM…" at bounding box center [367, 174] width 734 height 19
